Goal: Navigation & Orientation: Find specific page/section

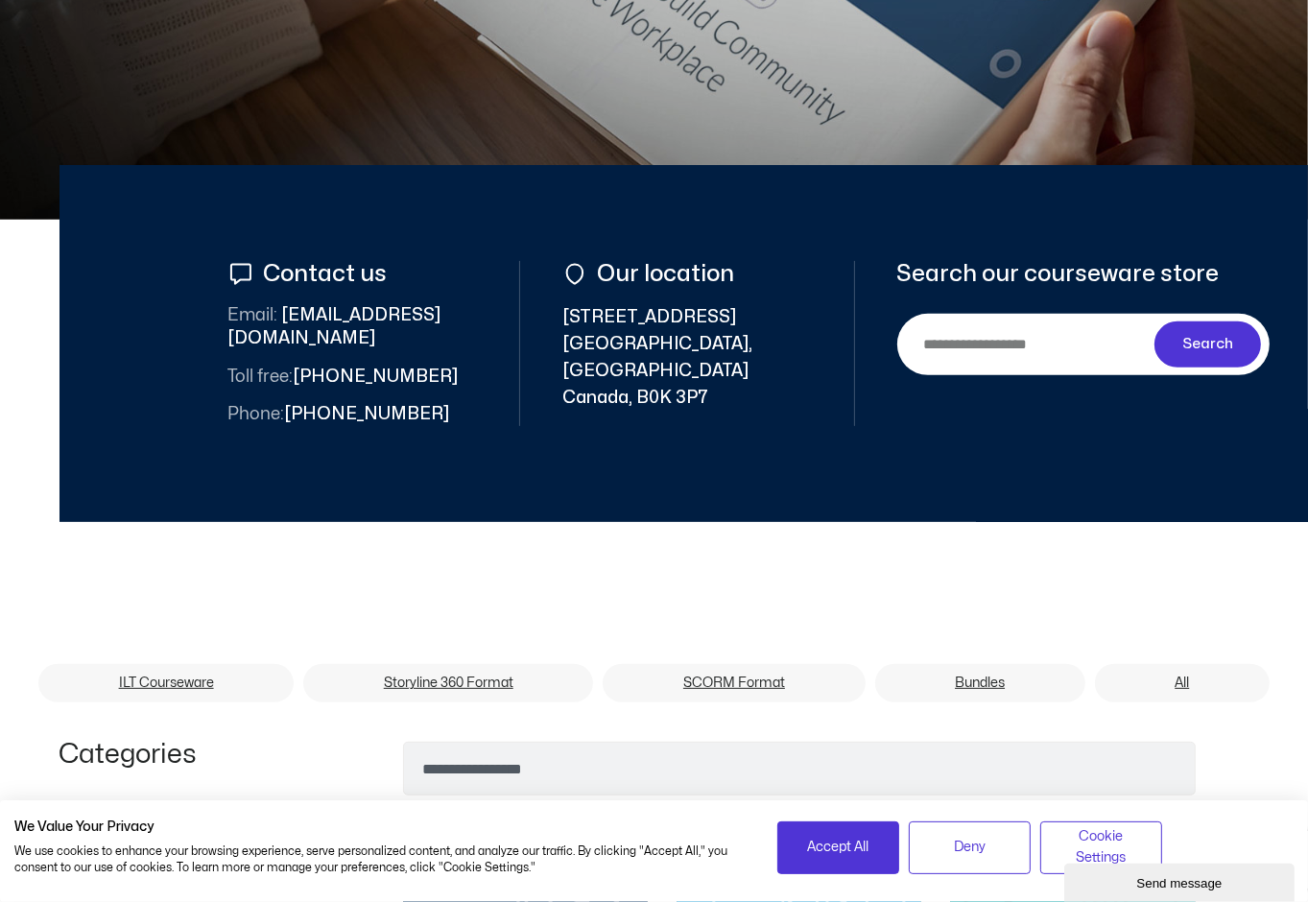
scroll to position [672, 0]
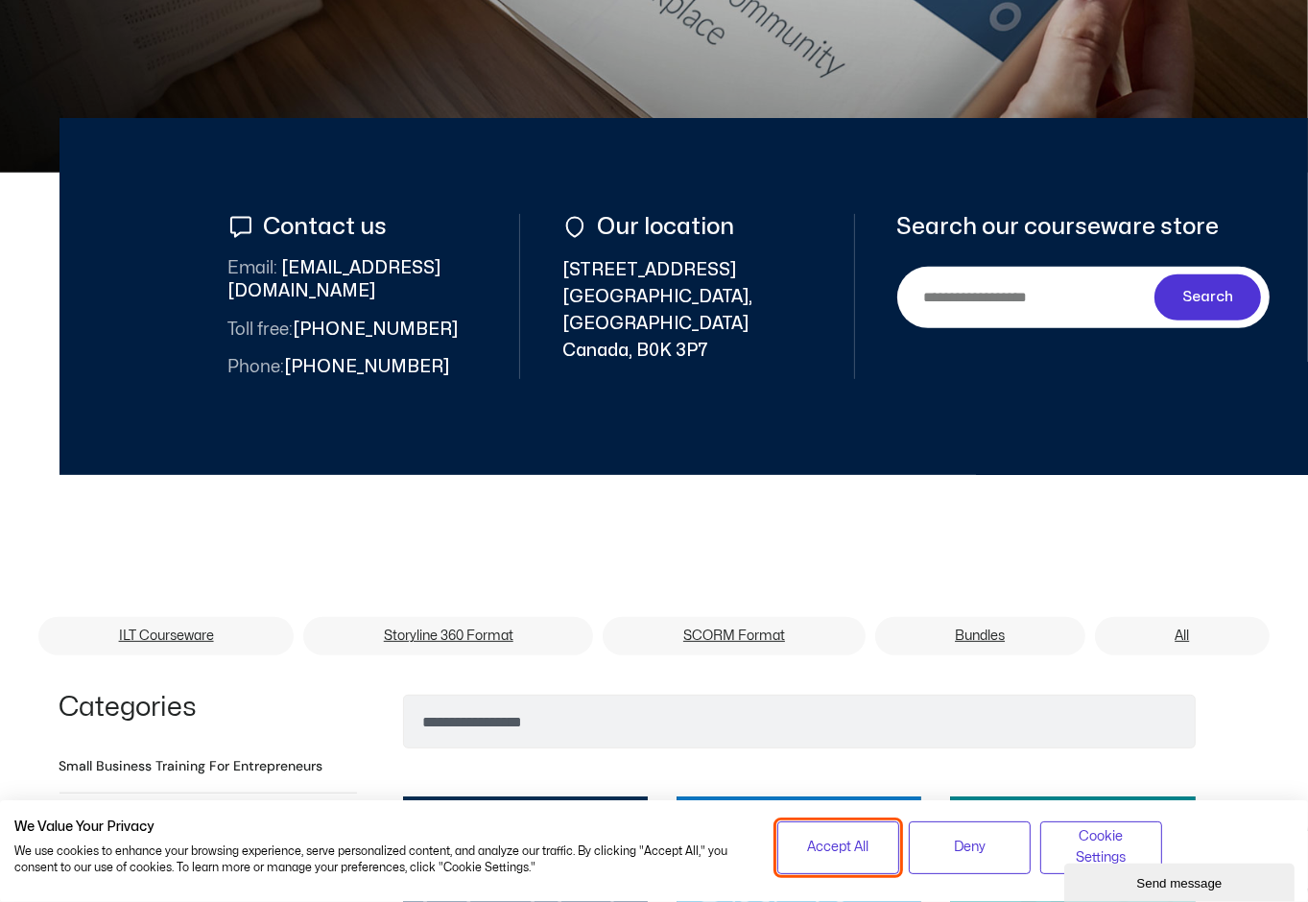
click at [861, 844] on span "Accept All" at bounding box center [838, 847] width 61 height 21
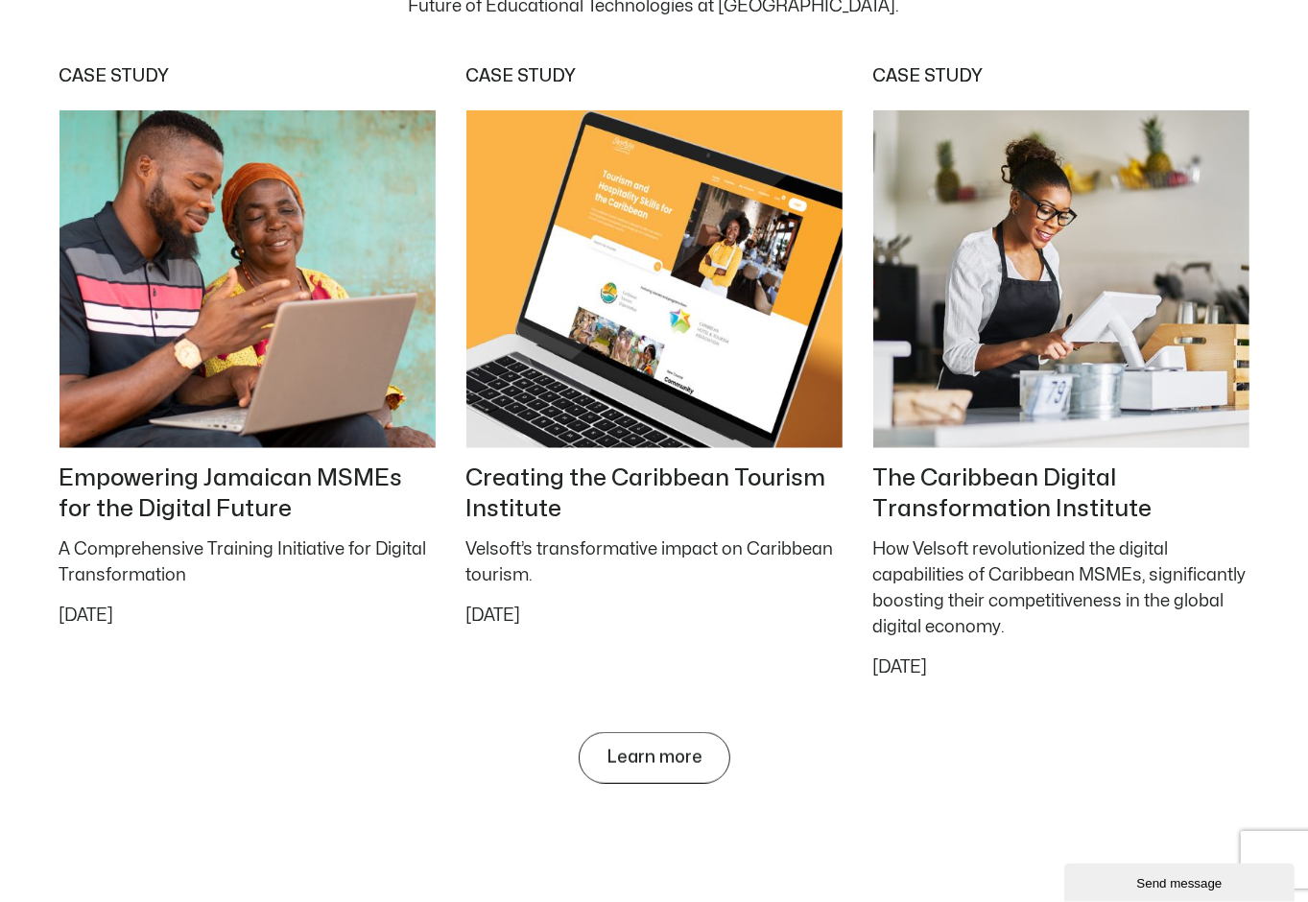
scroll to position [8925, 0]
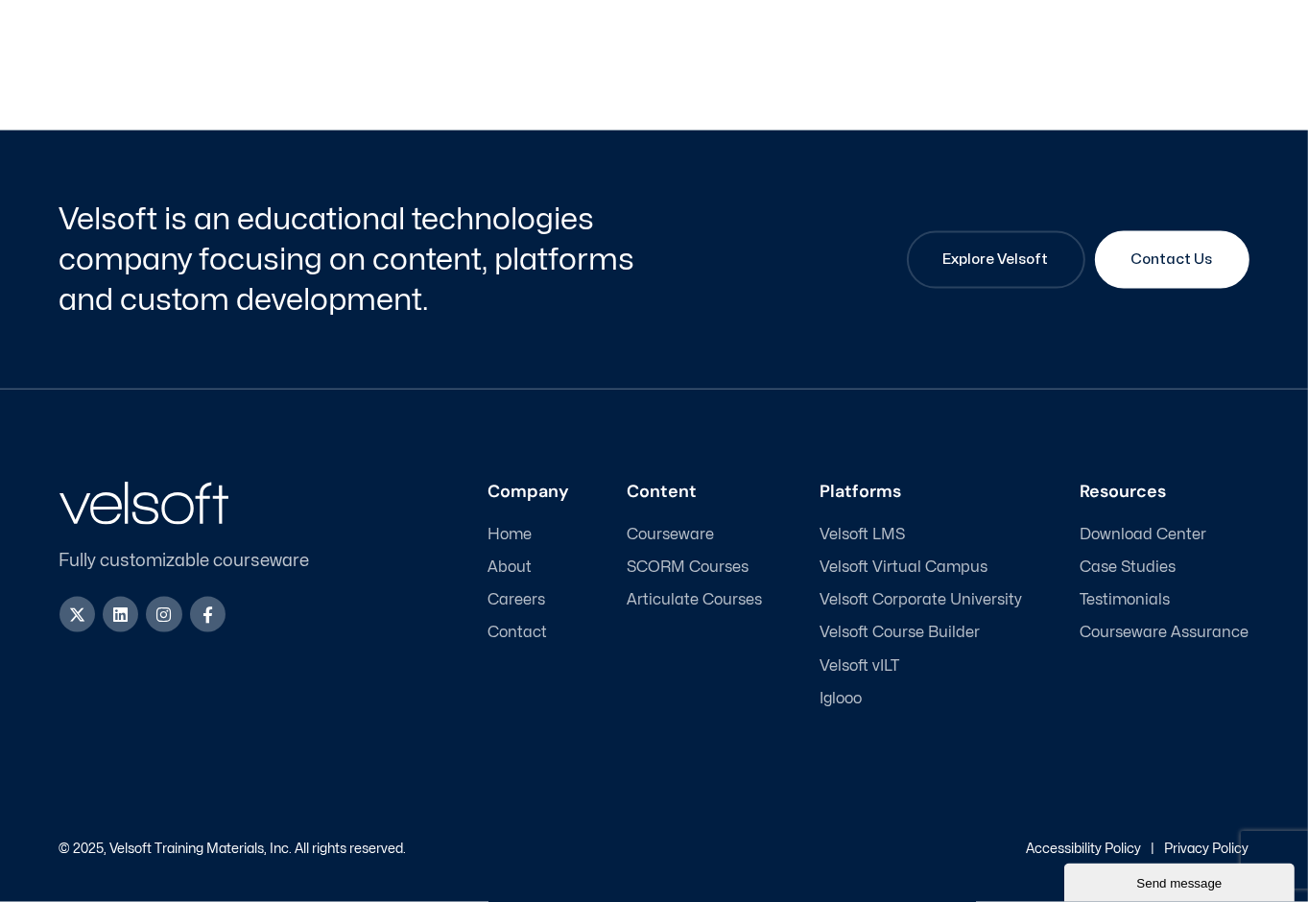
click at [683, 535] on span "Courseware" at bounding box center [671, 535] width 87 height 18
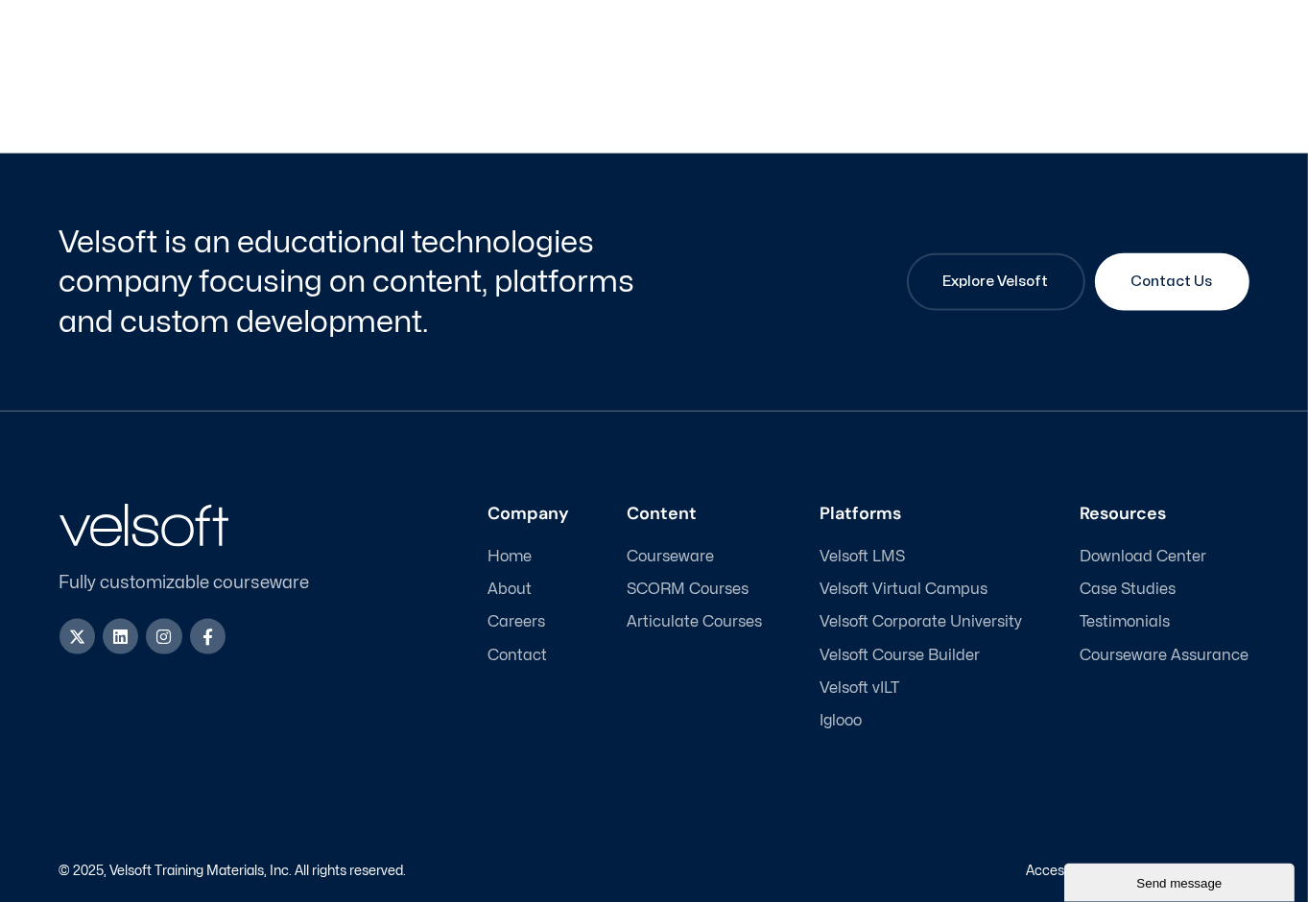
scroll to position [8733, 0]
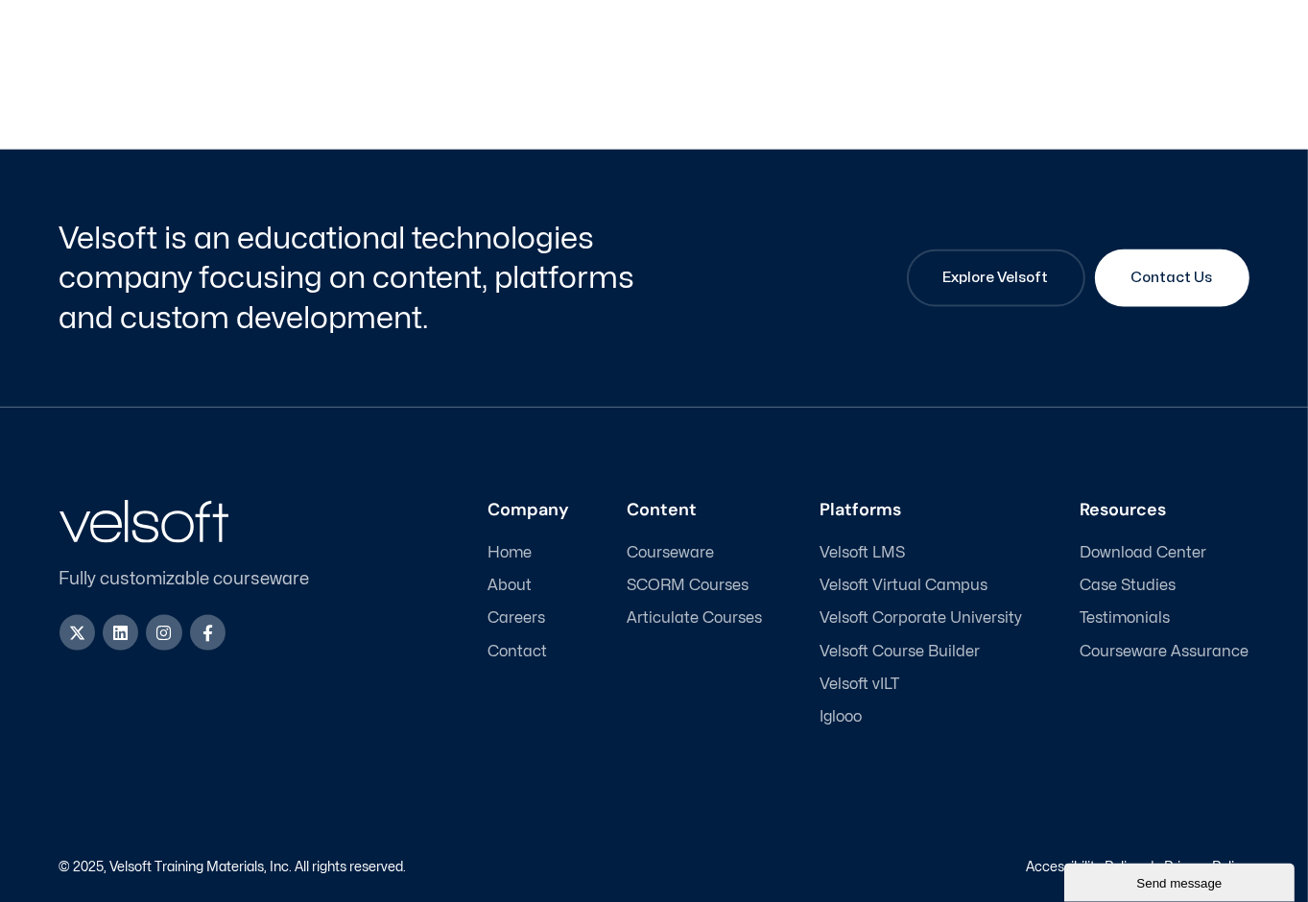
click at [1153, 648] on span "Courseware Assurance" at bounding box center [1165, 652] width 169 height 18
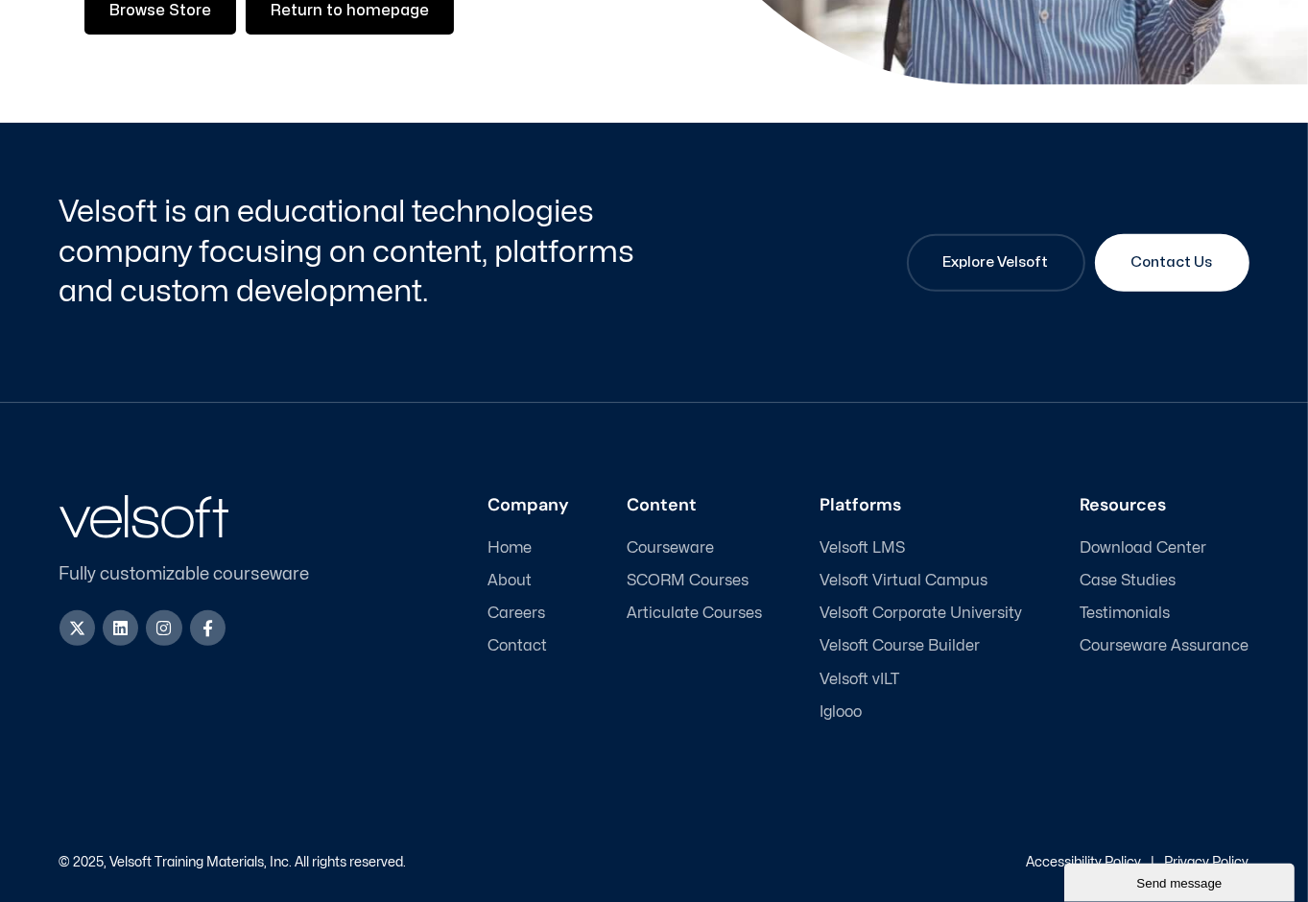
scroll to position [704, 0]
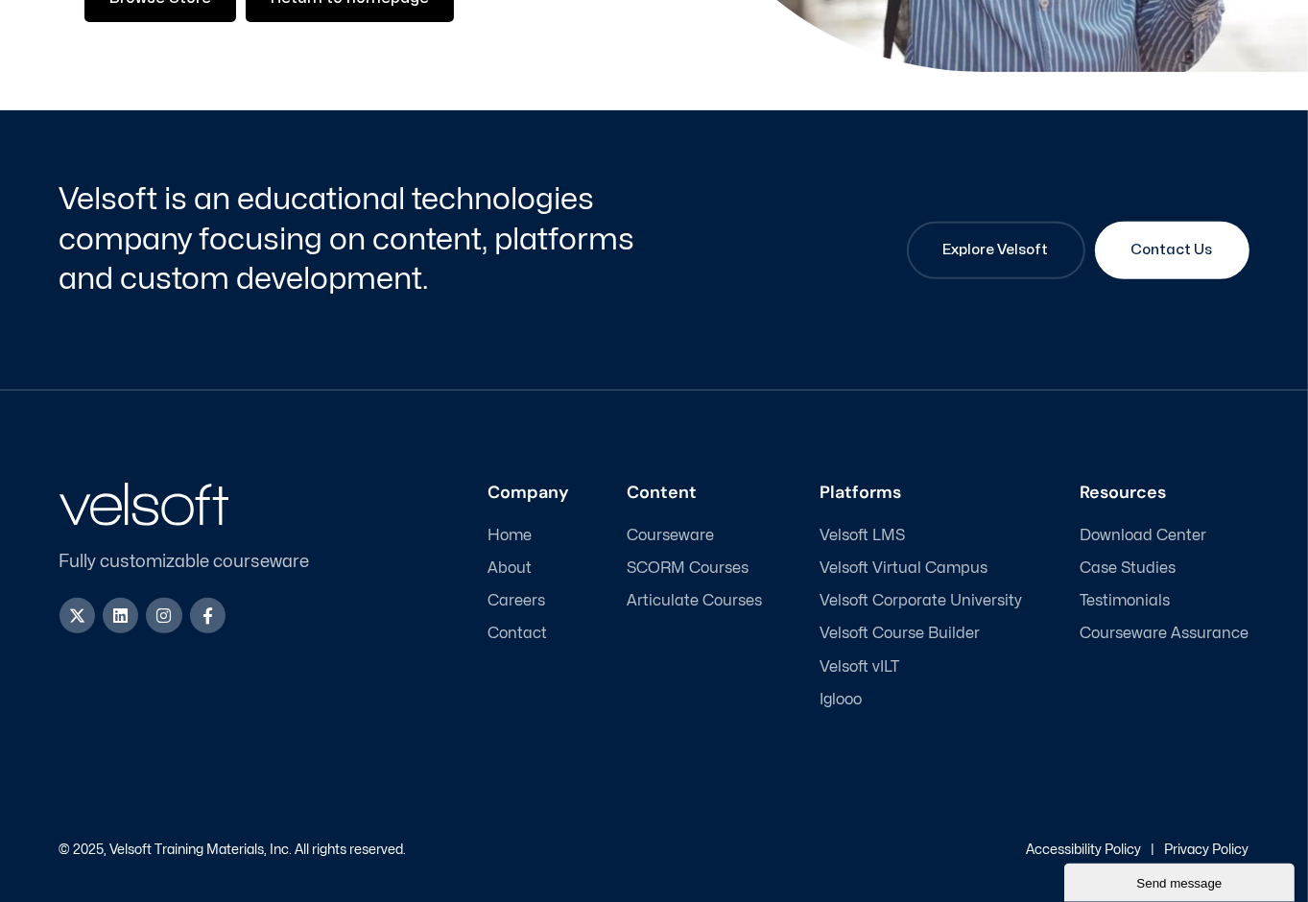
click at [526, 564] on span "About" at bounding box center [510, 568] width 44 height 18
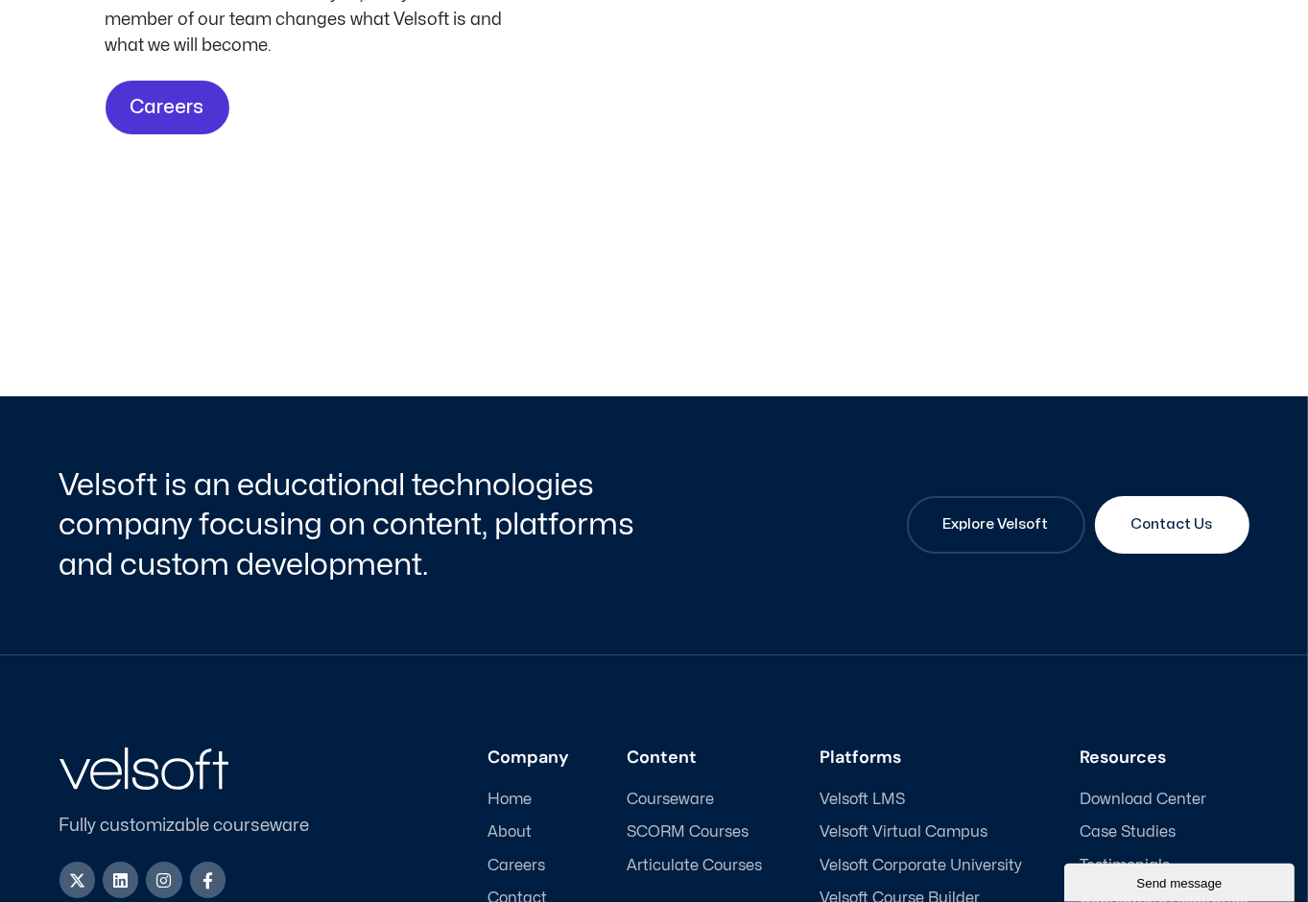
scroll to position [6238, 0]
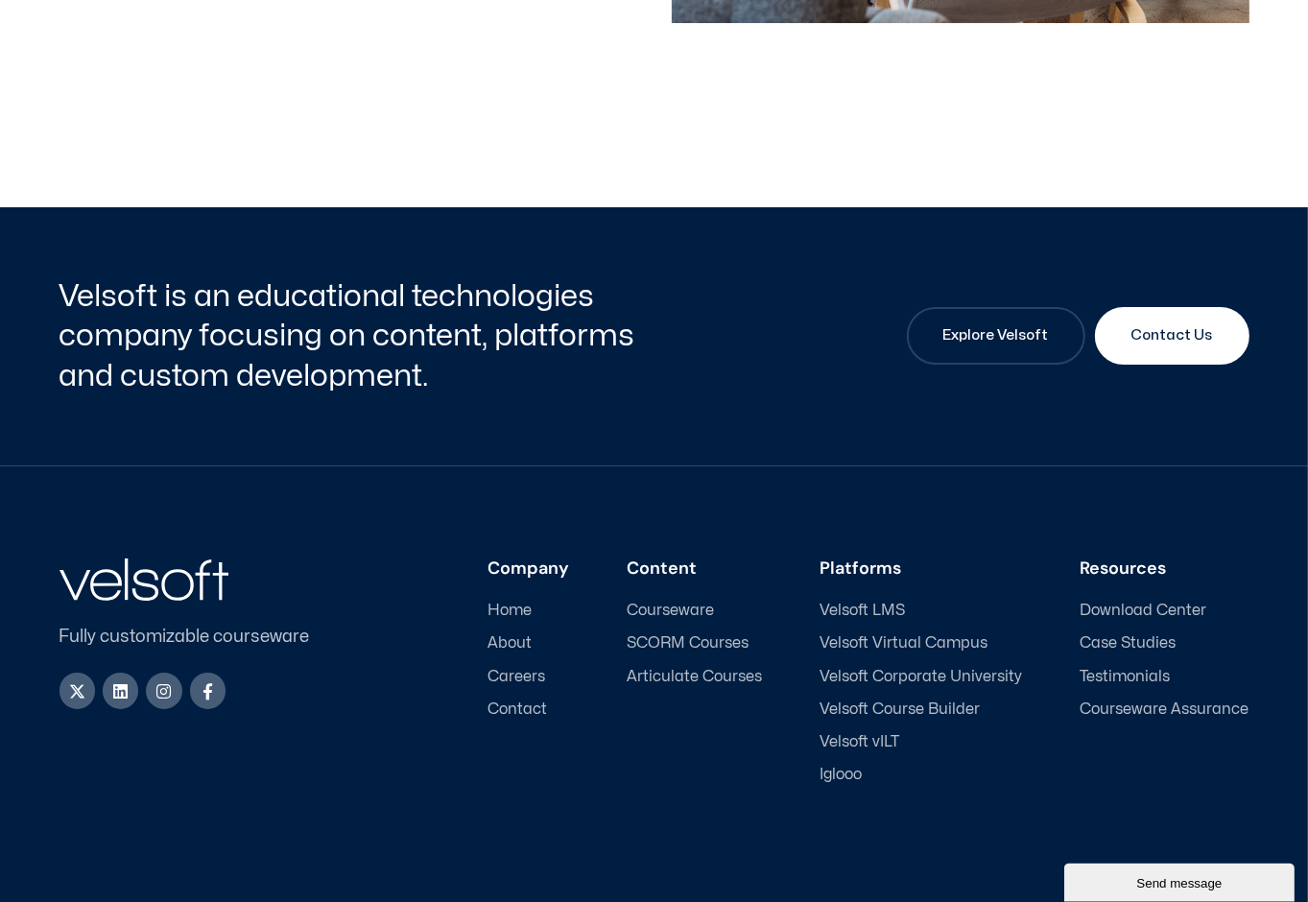
click at [666, 620] on span "Courseware" at bounding box center [671, 611] width 87 height 18
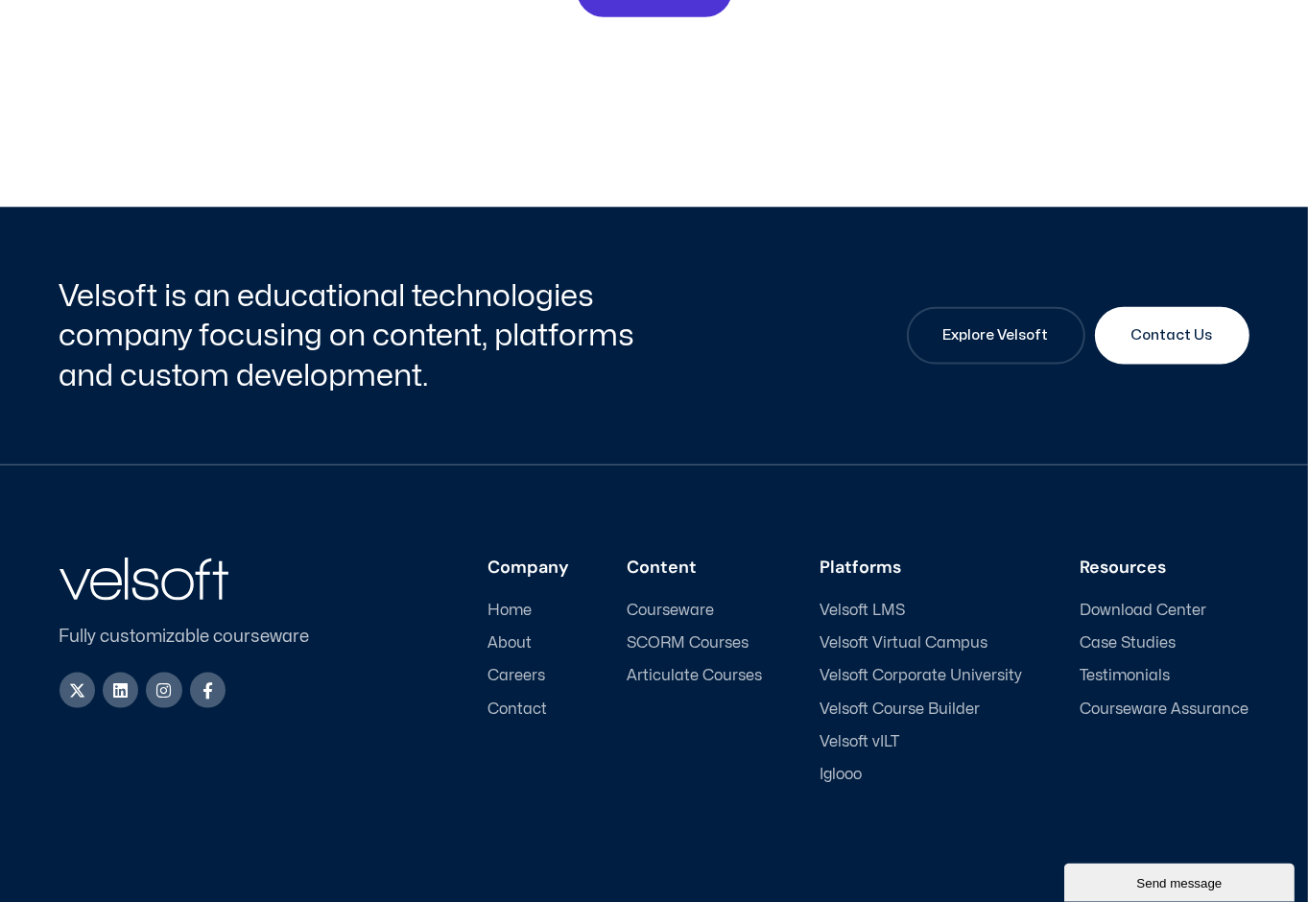
scroll to position [8733, 0]
